Goal: Task Accomplishment & Management: Manage account settings

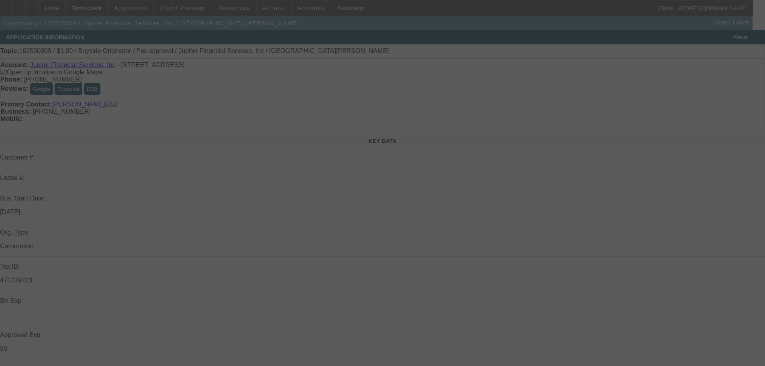
select select "0"
select select "2"
select select "0"
select select "6"
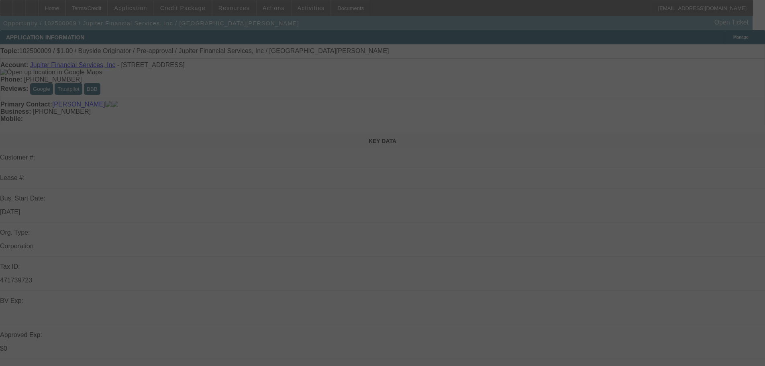
select select "0"
select select "2"
select select "0"
select select "6"
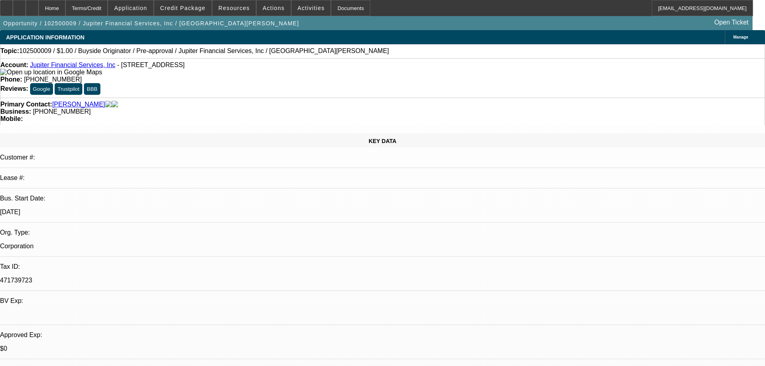
scroll to position [201, 0]
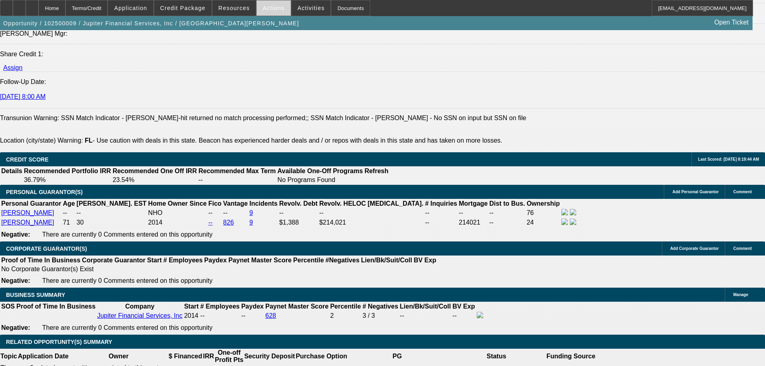
scroll to position [884, 0]
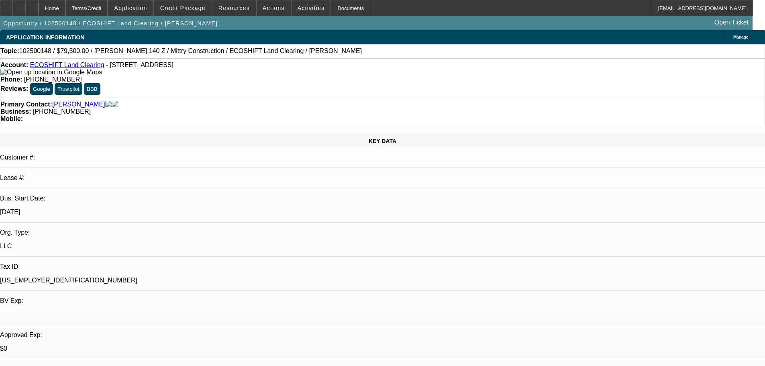
select select "0"
select select "2"
select select "0.1"
select select "4"
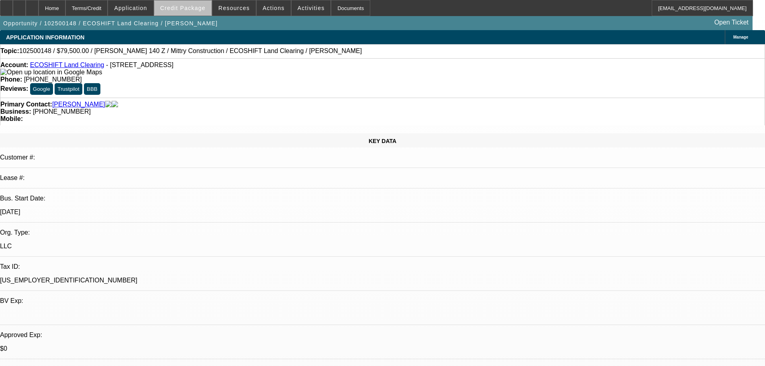
click at [202, 8] on span "Credit Package" at bounding box center [182, 8] width 45 height 6
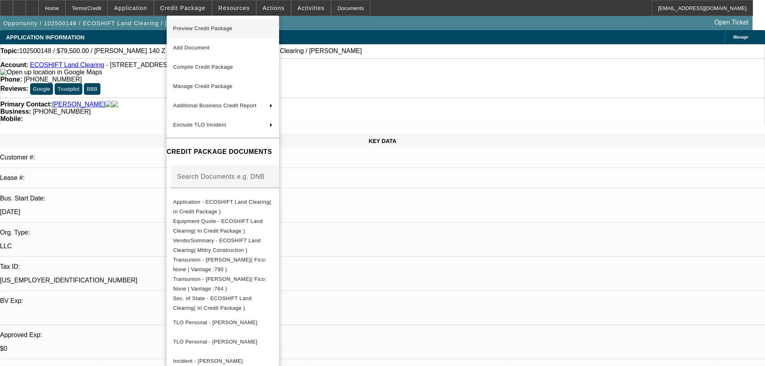
click at [209, 31] on span "Preview Credit Package" at bounding box center [202, 28] width 59 height 6
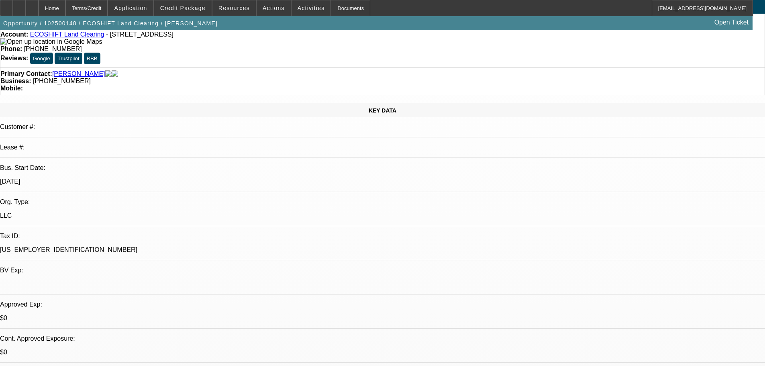
scroll to position [80, 0]
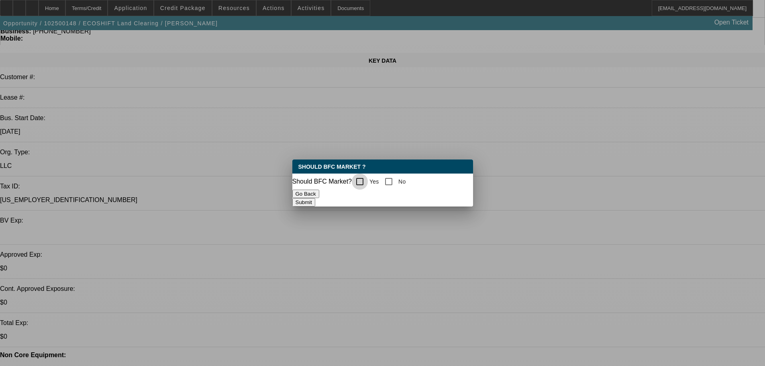
click at [368, 176] on input "Yes" at bounding box center [360, 182] width 16 height 16
checkbox input "true"
click at [421, 194] on div "Should BFC Market ? Should BFC Market? Yes No Go Back Submit" at bounding box center [382, 182] width 181 height 47
click at [315, 200] on button "Submit" at bounding box center [303, 202] width 23 height 8
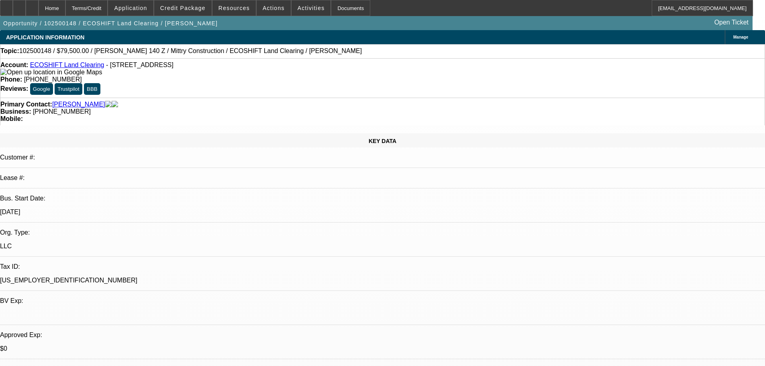
scroll to position [80, 0]
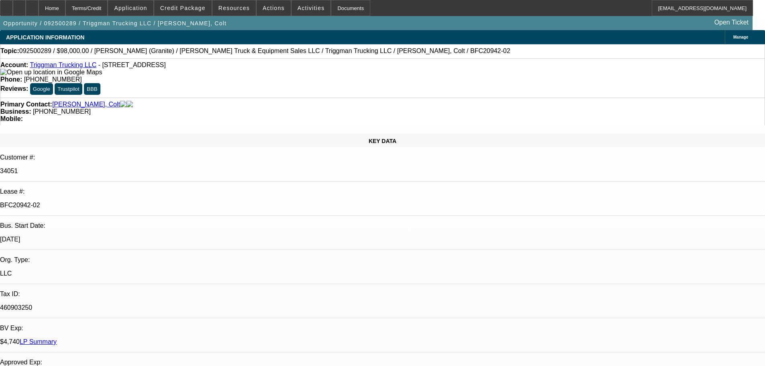
select select "0"
select select "2"
select select "0"
select select "6"
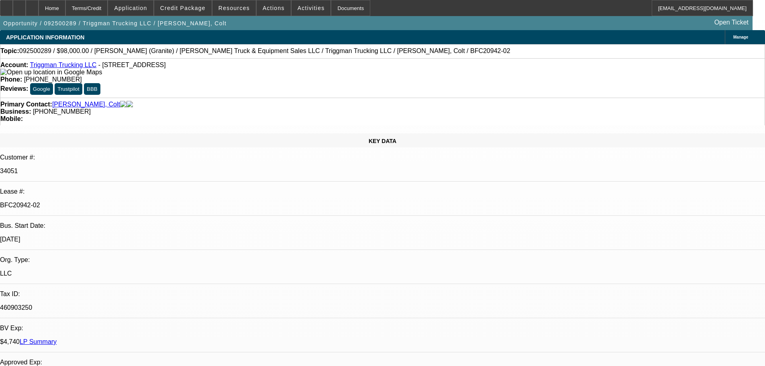
select select "0"
select select "2"
select select "0"
select select "6"
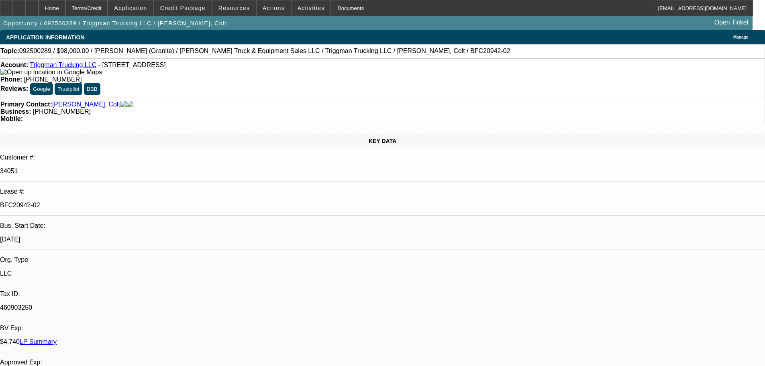
select select "0"
select select "2"
select select "0"
select select "6"
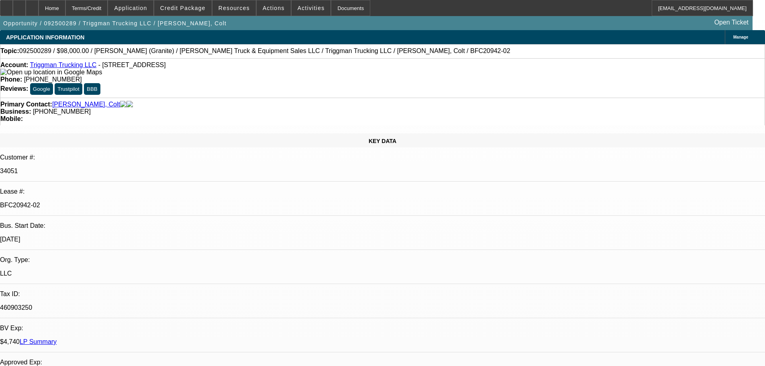
select select "0"
select select "2"
select select "0"
select select "6"
